Goal: Check status: Check status

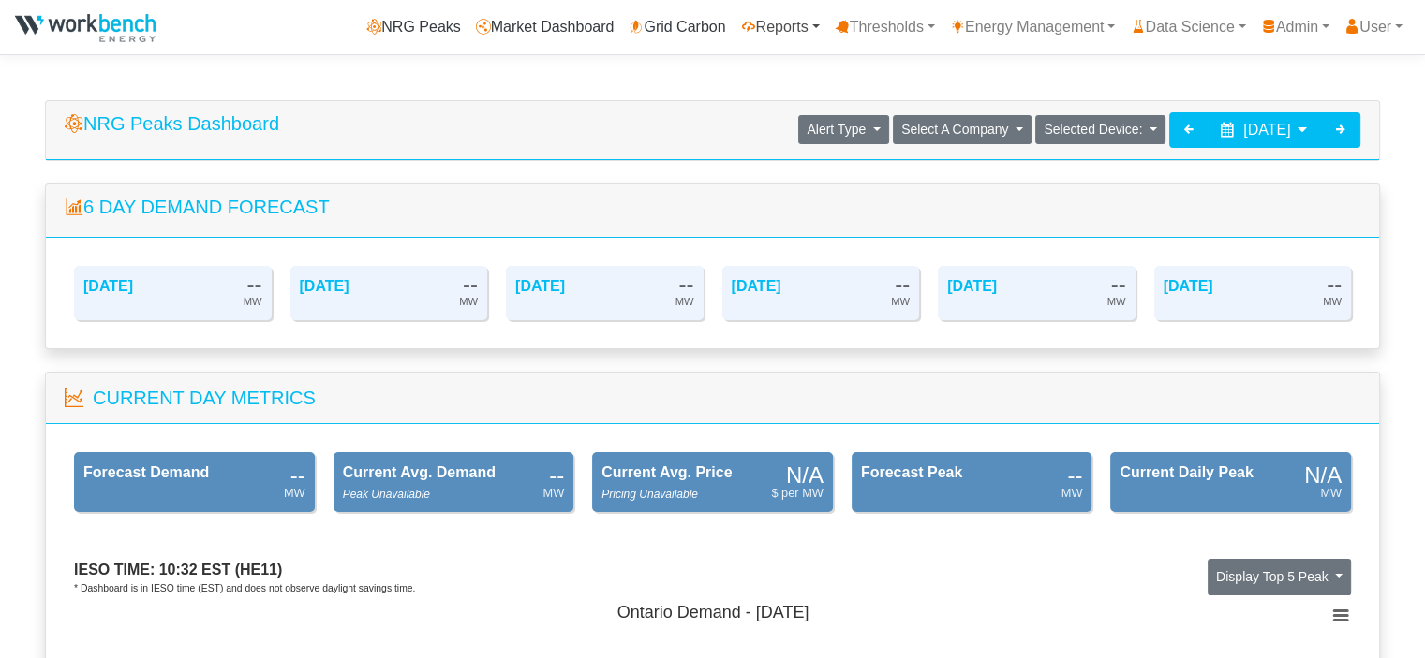
click at [761, 35] on link "Reports" at bounding box center [780, 26] width 94 height 37
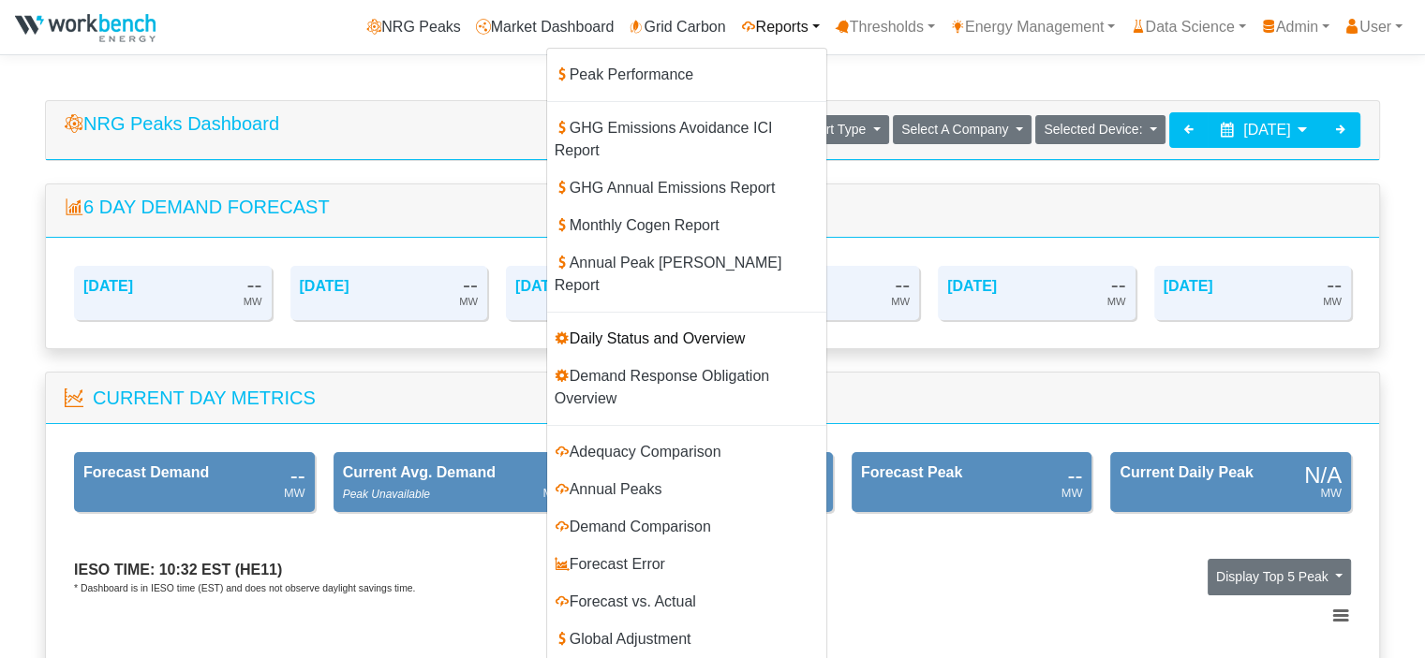
click at [553, 320] on link "Daily Status and Overview" at bounding box center [686, 338] width 279 height 37
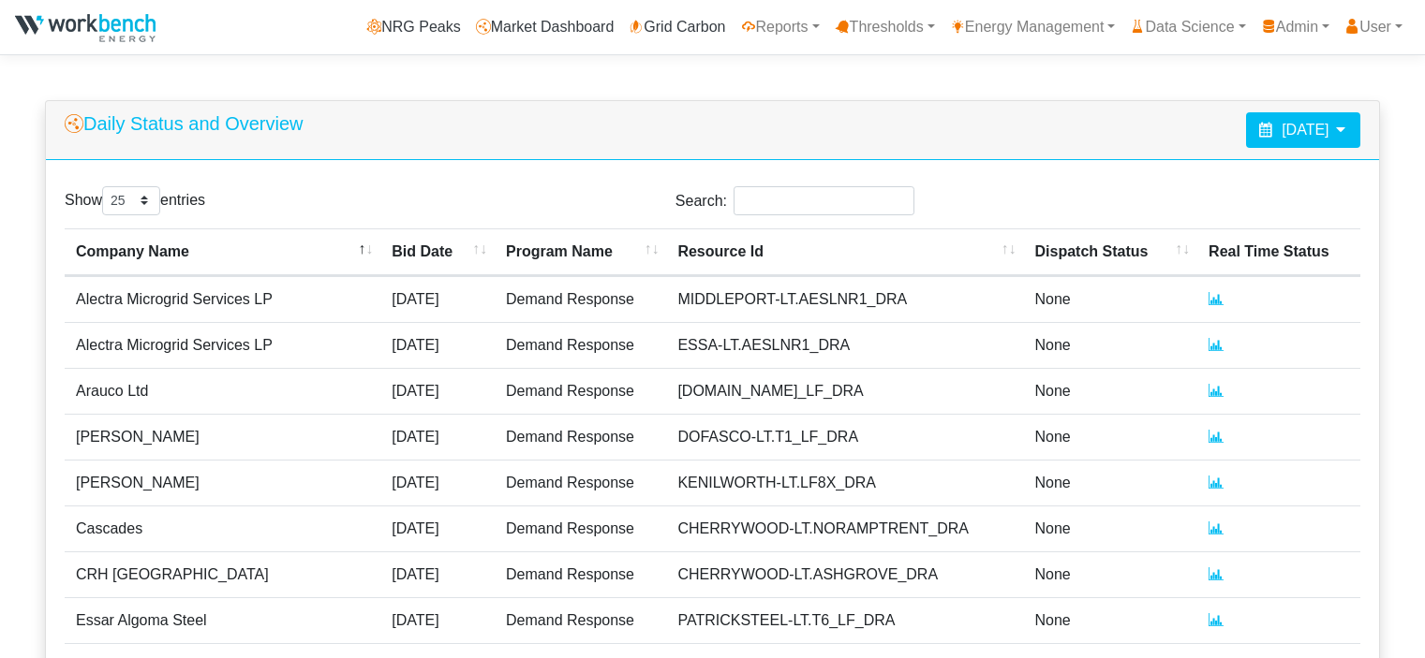
select select "25"
click at [1337, 131] on icon at bounding box center [1340, 129] width 15 height 15
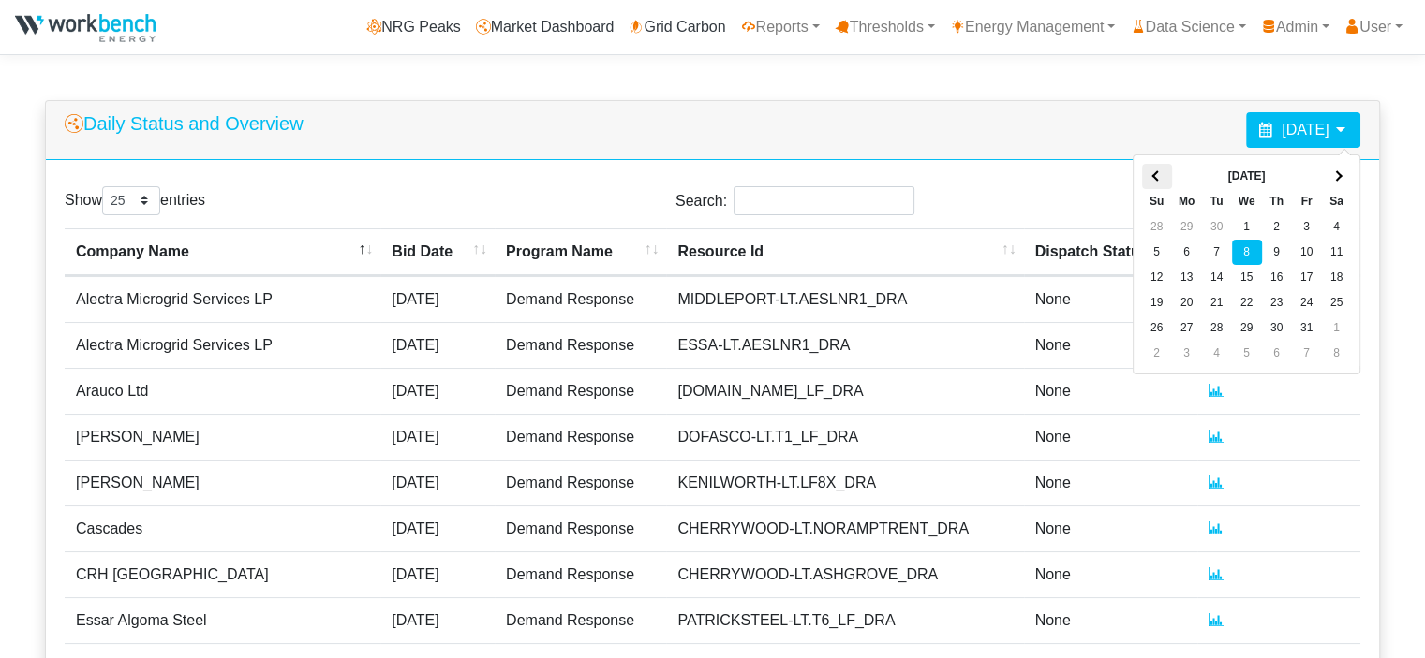
click at [1156, 175] on span at bounding box center [1156, 176] width 10 height 10
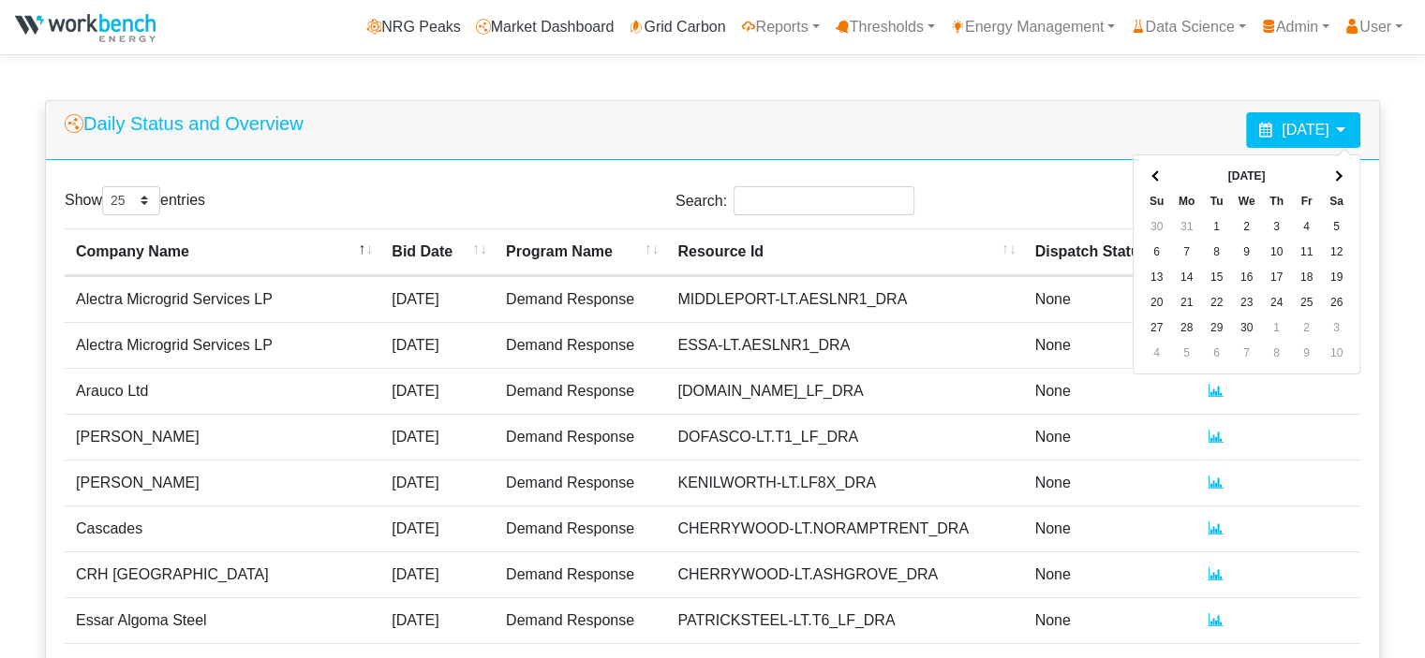
click at [1156, 175] on span at bounding box center [1156, 176] width 10 height 10
click at [1343, 174] on th at bounding box center [1337, 176] width 30 height 25
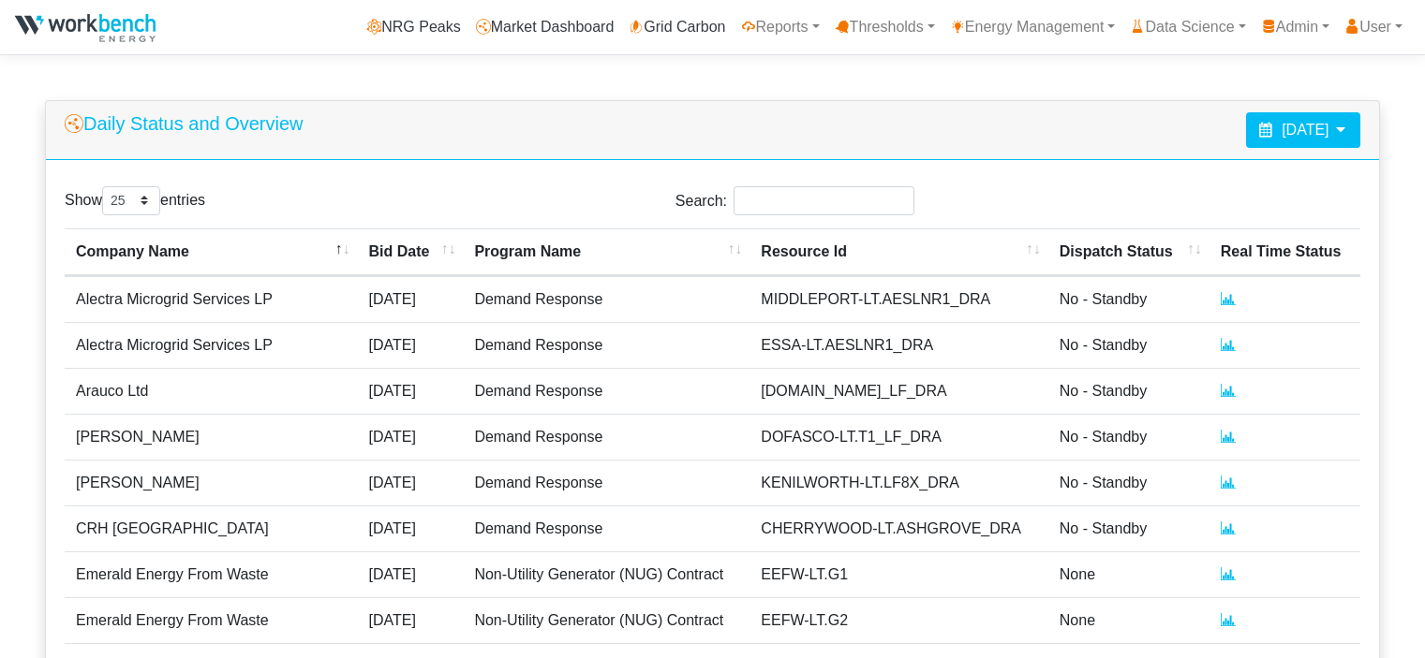
select select "25"
click at [1220, 306] on icon at bounding box center [1227, 298] width 15 height 15
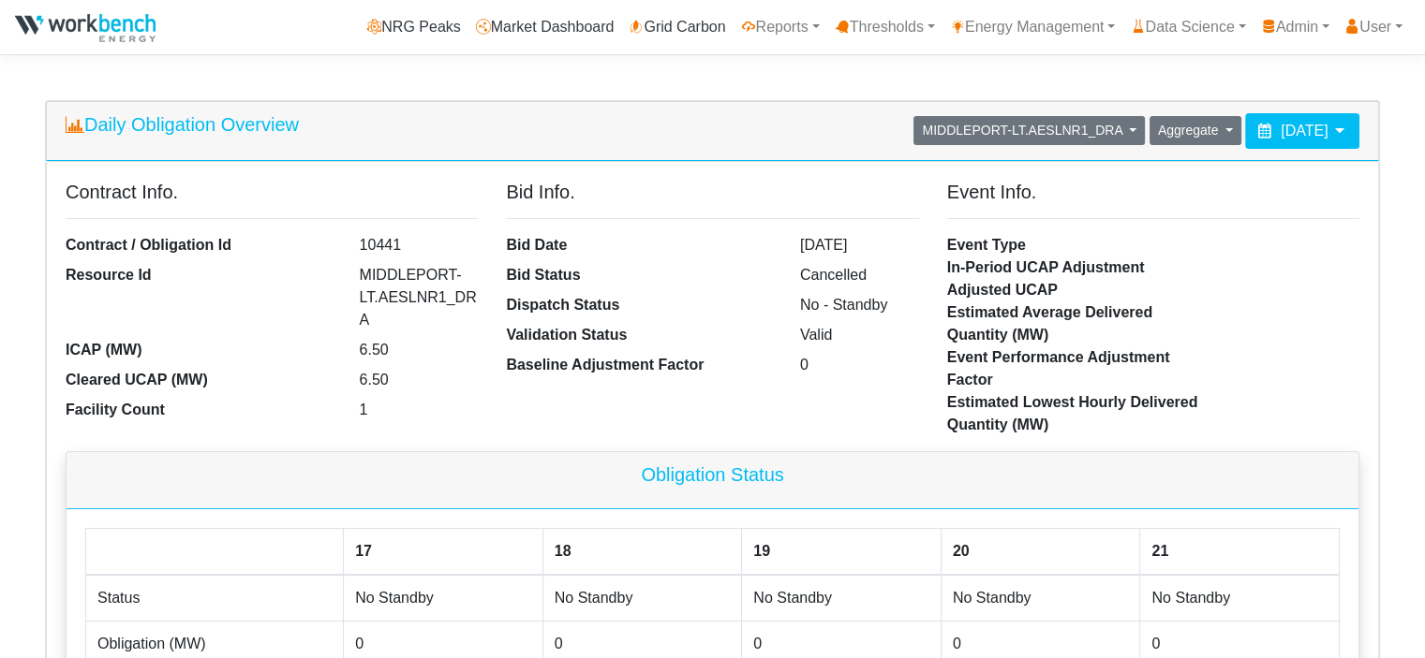
click at [1341, 128] on icon at bounding box center [1339, 130] width 15 height 15
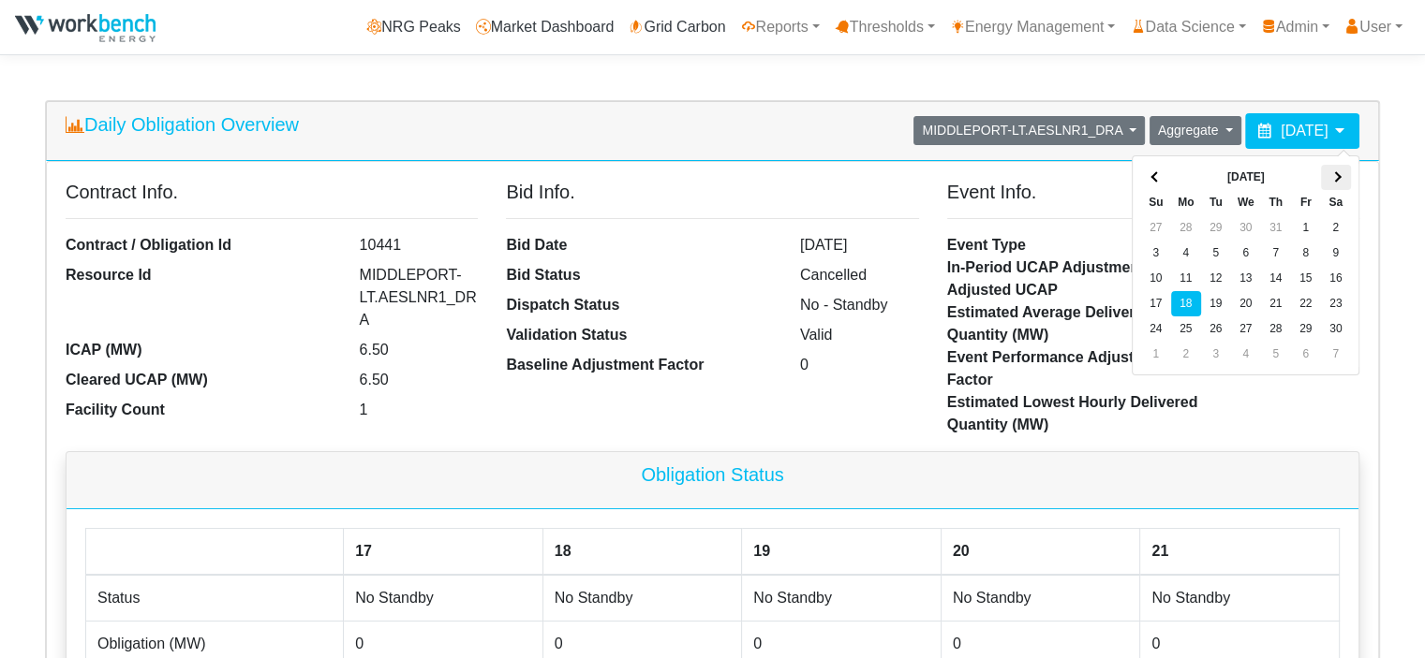
click at [1335, 185] on th at bounding box center [1336, 177] width 30 height 25
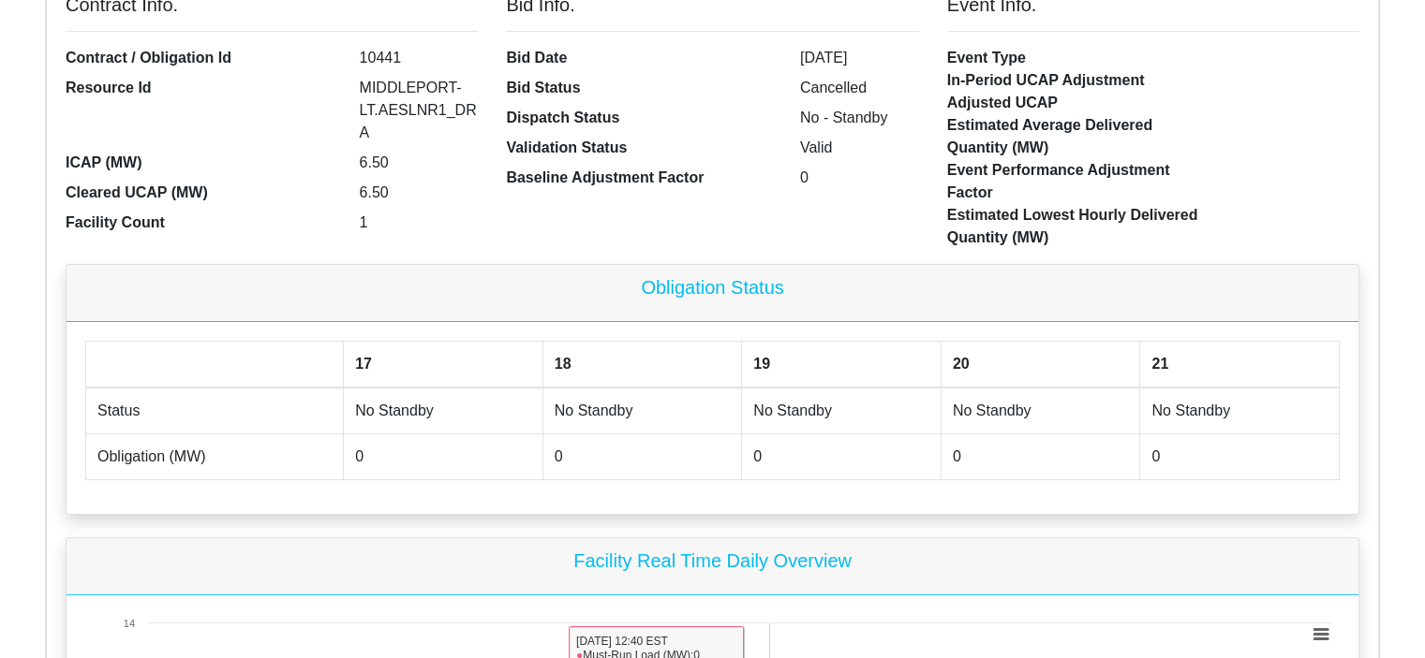
scroll to position [22, 0]
